Goal: Navigation & Orientation: Find specific page/section

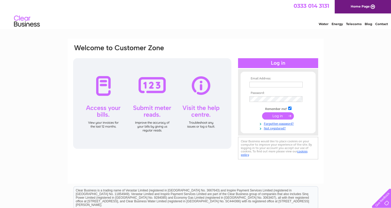
type input "burgoynepreschool@btconnect.com"
click at [286, 116] on input "submit" at bounding box center [278, 115] width 32 height 7
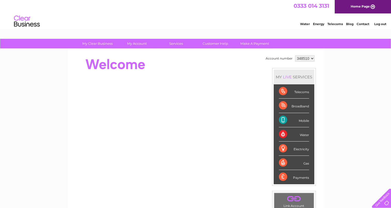
click at [300, 106] on div "Broadband" at bounding box center [294, 106] width 30 height 14
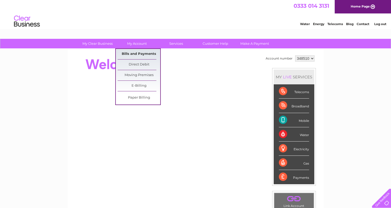
click at [130, 51] on link "Bills and Payments" at bounding box center [139, 54] width 43 height 10
click at [130, 53] on link "Bills and Payments" at bounding box center [139, 54] width 43 height 10
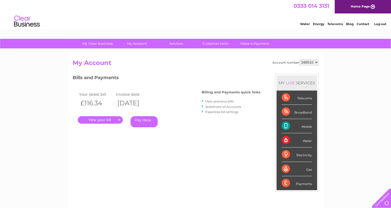
click at [303, 100] on div "Telecoms" at bounding box center [297, 98] width 30 height 14
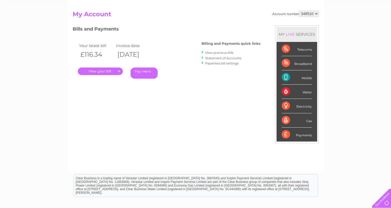
scroll to position [52, 0]
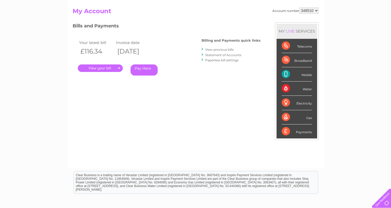
click at [288, 131] on div "Payments" at bounding box center [297, 131] width 30 height 14
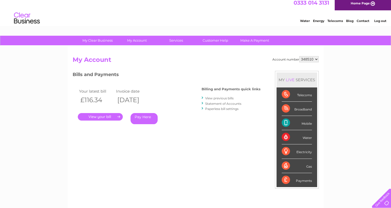
scroll to position [0, 0]
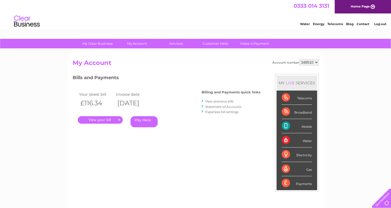
click at [296, 112] on div "Broadband" at bounding box center [297, 112] width 30 height 14
click at [220, 106] on link "Statement of Accounts" at bounding box center [223, 107] width 36 height 4
click at [200, 106] on div "Bills and Payments Billing and Payments quick links View previous bills Stateme…" at bounding box center [167, 104] width 188 height 61
click at [201, 105] on div "Bills and Payments Billing and Payments quick links View previous bills Stateme…" at bounding box center [167, 104] width 188 height 61
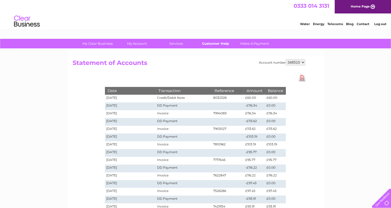
click at [222, 46] on link "Customer Help" at bounding box center [215, 44] width 43 height 10
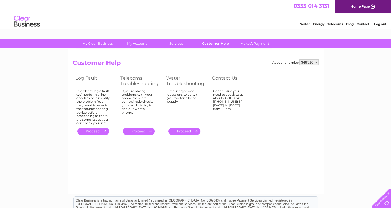
click at [220, 44] on link "Customer Help" at bounding box center [215, 44] width 43 height 10
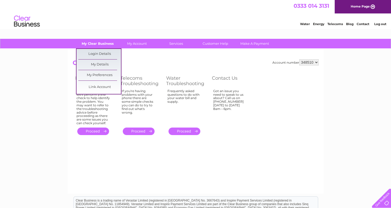
click at [94, 47] on link "My Clear Business" at bounding box center [97, 44] width 43 height 10
click at [98, 74] on link "My Preferences" at bounding box center [99, 75] width 43 height 10
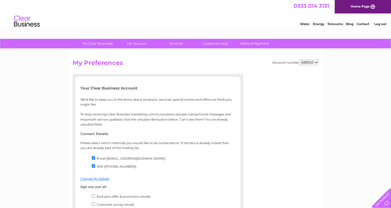
click at [362, 23] on link "Contact" at bounding box center [363, 24] width 13 height 4
